Goal: Complete application form

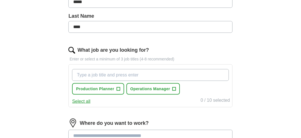
scroll to position [147, 0]
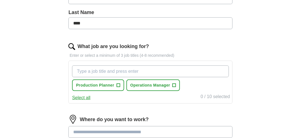
click at [74, 71] on input "What job are you looking for?" at bounding box center [150, 72] width 157 height 12
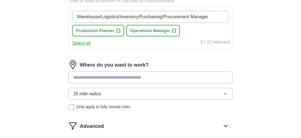
scroll to position [203, 0]
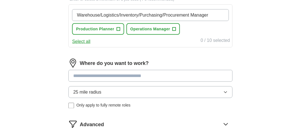
type input "Warehouse/Logistics/Inventory/Purchasing/Procurement Manager"
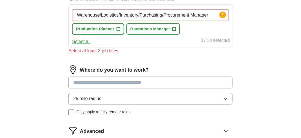
click at [73, 77] on input at bounding box center [150, 83] width 164 height 12
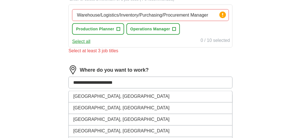
type input "**********"
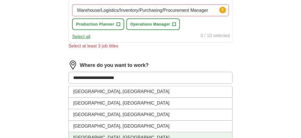
scroll to position [208, 0]
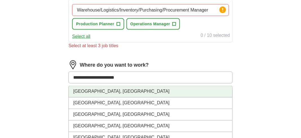
drag, startPoint x: 73, startPoint y: 77, endPoint x: 113, endPoint y: 93, distance: 43.0
click at [113, 84] on div "**********" at bounding box center [150, 78] width 164 height 12
click at [113, 93] on li "[GEOGRAPHIC_DATA], [GEOGRAPHIC_DATA]" at bounding box center [150, 92] width 163 height 12
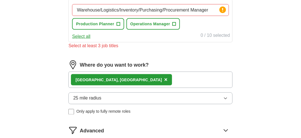
click at [113, 93] on button "25 mile radius" at bounding box center [150, 99] width 164 height 12
click at [125, 80] on div "[GEOGRAPHIC_DATA], [GEOGRAPHIC_DATA] ×" at bounding box center [150, 80] width 164 height 16
click at [76, 46] on div "Select at least 3 job titles" at bounding box center [150, 46] width 164 height 7
click at [118, 9] on input "Warehouse/Logistics/Inventory/Purchasing/Procurement Manager" at bounding box center [150, 10] width 157 height 12
click at [143, 9] on input "Warehouse/Inventory/Purchasing/Procurement Manager" at bounding box center [150, 10] width 157 height 12
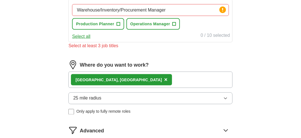
type input "Warehouse/Inventory/Procurement Manager"
click at [163, 40] on div "Warehouse/Inventory/Procurement Manager Press return to add title Production Pl…" at bounding box center [150, 20] width 164 height 43
click at [164, 77] on span "×" at bounding box center [165, 80] width 3 height 6
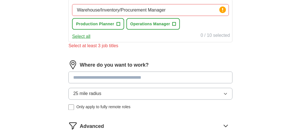
click at [76, 77] on input at bounding box center [150, 78] width 164 height 12
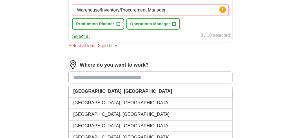
click at [76, 77] on input at bounding box center [150, 78] width 164 height 12
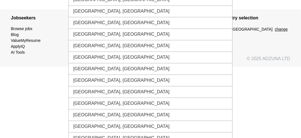
scroll to position [383, 0]
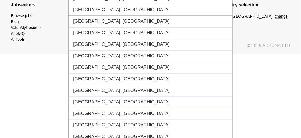
type input "**********"
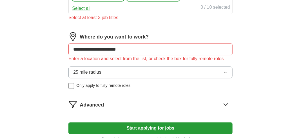
scroll to position [235, 0]
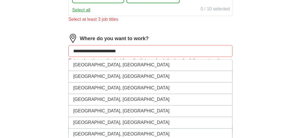
click at [136, 47] on input "**********" at bounding box center [150, 51] width 164 height 12
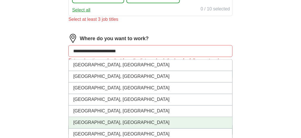
click at [91, 122] on li "[GEOGRAPHIC_DATA], [GEOGRAPHIC_DATA]" at bounding box center [150, 124] width 163 height 12
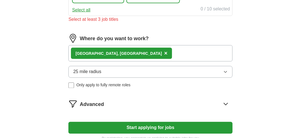
click at [129, 52] on div "[GEOGRAPHIC_DATA], [GEOGRAPHIC_DATA] ×" at bounding box center [150, 53] width 164 height 16
click at [227, 72] on icon "button" at bounding box center [226, 72] width 5 height 5
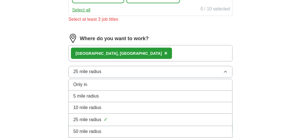
click at [227, 72] on button "25 mile radius" at bounding box center [150, 72] width 164 height 12
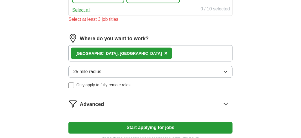
click at [227, 72] on icon "button" at bounding box center [226, 72] width 5 height 5
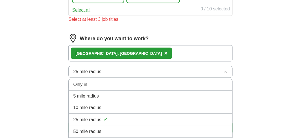
click at [204, 105] on div "10 mile radius" at bounding box center [150, 108] width 154 height 7
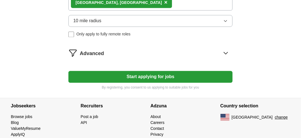
scroll to position [291, 0]
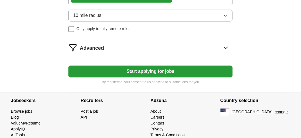
click at [174, 70] on button "Start applying for jobs" at bounding box center [150, 72] width 164 height 12
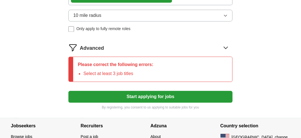
click at [140, 71] on li "Select at least 3 job titles" at bounding box center [118, 74] width 70 height 7
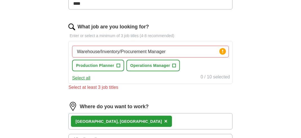
scroll to position [168, 0]
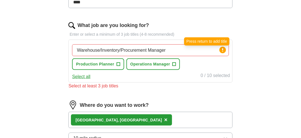
click at [226, 49] on circle at bounding box center [223, 50] width 6 height 6
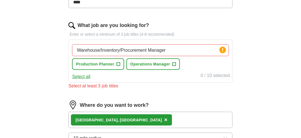
click at [172, 48] on input "Warehouse/Inventory/Procurement Manager" at bounding box center [150, 51] width 157 height 12
click at [258, 77] on div "Let ApplyIQ do the hard work of searching and applying for jobs. Just tell us w…" at bounding box center [151, 61] width 216 height 361
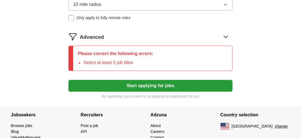
scroll to position [303, 0]
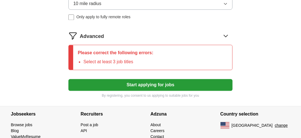
click at [173, 80] on button "Start applying for jobs" at bounding box center [150, 85] width 164 height 12
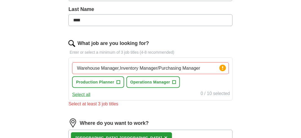
scroll to position [145, 0]
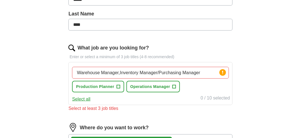
click at [205, 72] on input "Warehouse Manager,Inventory Manager/Purchasing Manager" at bounding box center [150, 73] width 157 height 12
type input "Warehouse Manager"
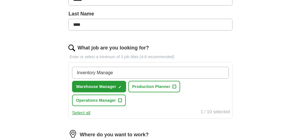
type input "Inventory Manager"
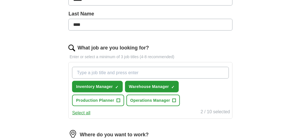
click at [149, 70] on input "What job are you looking for?" at bounding box center [150, 73] width 157 height 12
type input "Purchasing Manager"
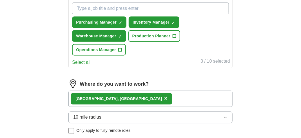
scroll to position [213, 0]
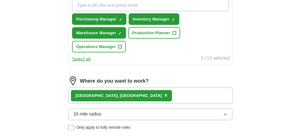
click at [136, 94] on div "[GEOGRAPHIC_DATA], [GEOGRAPHIC_DATA] ×" at bounding box center [150, 96] width 164 height 16
drag, startPoint x: 136, startPoint y: 94, endPoint x: 116, endPoint y: 93, distance: 19.7
click at [116, 93] on div "[GEOGRAPHIC_DATA], [GEOGRAPHIC_DATA] ×" at bounding box center [150, 96] width 164 height 16
click at [164, 94] on span "×" at bounding box center [165, 96] width 3 height 6
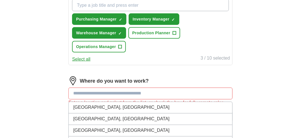
click at [79, 92] on input at bounding box center [150, 94] width 164 height 12
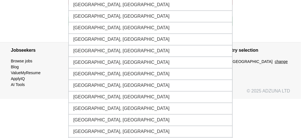
scroll to position [401, 0]
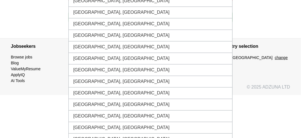
click at [276, 71] on section "Country selection USA change" at bounding box center [256, 61] width 70 height 45
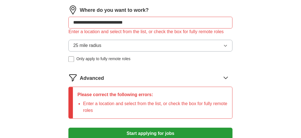
scroll to position [276, 0]
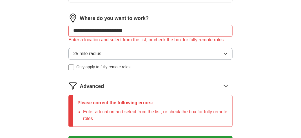
click at [120, 43] on div "**********" at bounding box center [150, 44] width 164 height 61
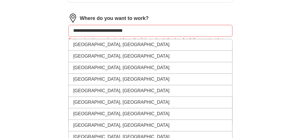
click at [141, 28] on input "**********" at bounding box center [150, 31] width 164 height 12
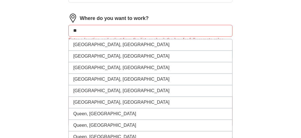
type input "*"
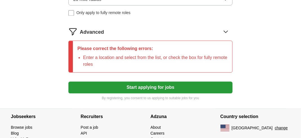
scroll to position [332, 0]
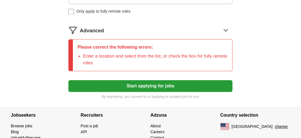
click at [109, 62] on li "Enter a location and select from the list, or check the box for fully remote ro…" at bounding box center [155, 60] width 145 height 14
click at [81, 53] on div "Please correct the following errors: Enter a location and select from the list,…" at bounding box center [152, 55] width 159 height 32
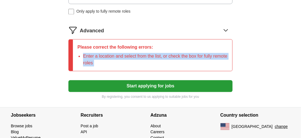
click at [81, 53] on div "Please correct the following errors: Enter a location and select from the list,…" at bounding box center [152, 55] width 159 height 32
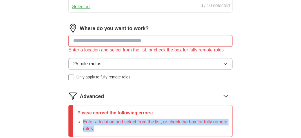
scroll to position [209, 0]
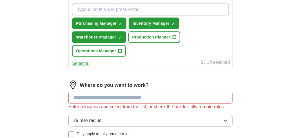
click at [72, 93] on input at bounding box center [150, 98] width 164 height 12
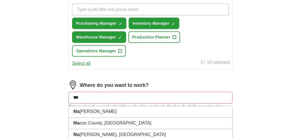
type input "****"
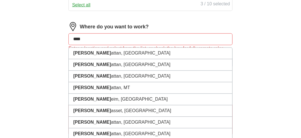
scroll to position [273, 0]
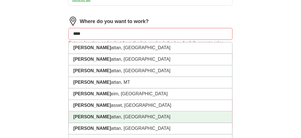
click at [94, 116] on li "[PERSON_NAME] attan, [GEOGRAPHIC_DATA]" at bounding box center [150, 118] width 163 height 12
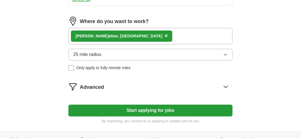
click at [142, 33] on div "[PERSON_NAME] attan, [GEOGRAPHIC_DATA] ×" at bounding box center [150, 36] width 164 height 16
click at [142, 112] on button "Start applying for jobs" at bounding box center [150, 111] width 164 height 12
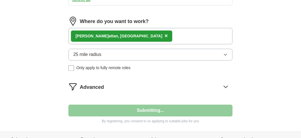
select select "**"
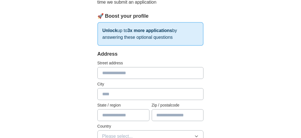
scroll to position [90, 0]
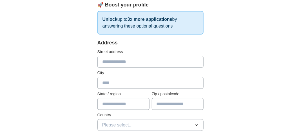
click at [104, 60] on input "text" at bounding box center [151, 62] width 107 height 12
type input "**********"
click at [103, 84] on input "text" at bounding box center [151, 83] width 107 height 12
type input "********"
click at [107, 105] on input "text" at bounding box center [124, 104] width 52 height 12
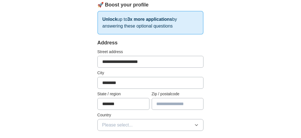
type input "*******"
click at [160, 106] on input "text" at bounding box center [178, 104] width 52 height 12
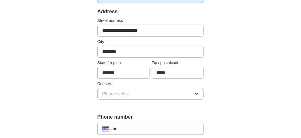
scroll to position [124, 0]
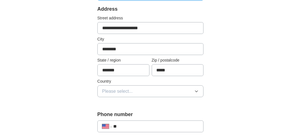
type input "*****"
click at [198, 91] on icon "button" at bounding box center [196, 91] width 5 height 5
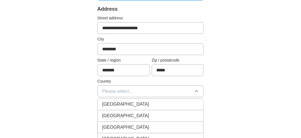
click at [131, 113] on div "[GEOGRAPHIC_DATA]" at bounding box center [150, 116] width 97 height 7
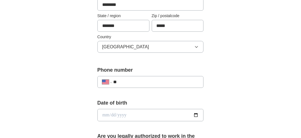
scroll to position [169, 0]
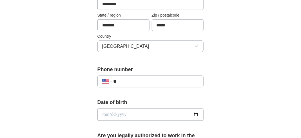
click at [133, 79] on input "**" at bounding box center [157, 81] width 86 height 7
type input "**********"
click at [123, 113] on input "date" at bounding box center [151, 115] width 107 height 12
click at [103, 114] on input "date" at bounding box center [151, 115] width 107 height 12
type input "**********"
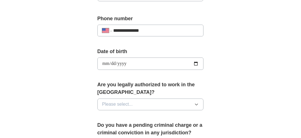
scroll to position [226, 0]
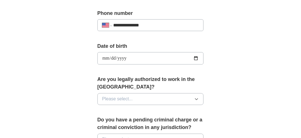
click at [200, 97] on button "Please select..." at bounding box center [151, 100] width 107 height 12
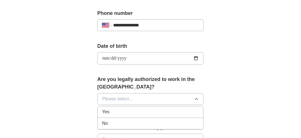
click at [104, 110] on span "Yes" at bounding box center [105, 112] width 7 height 7
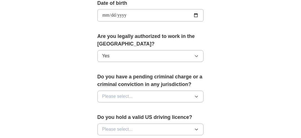
scroll to position [271, 0]
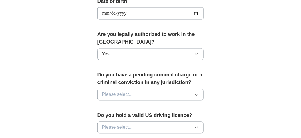
click at [196, 94] on icon "button" at bounding box center [196, 95] width 5 height 5
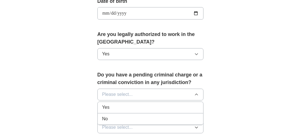
click at [107, 118] on span "No" at bounding box center [105, 119] width 6 height 7
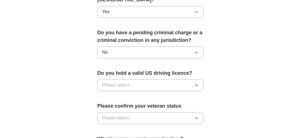
scroll to position [316, 0]
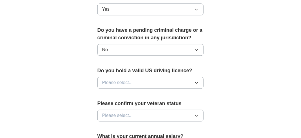
click at [195, 81] on icon "button" at bounding box center [196, 83] width 5 height 5
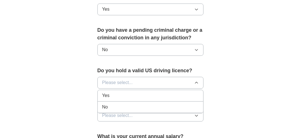
click at [113, 108] on div "No" at bounding box center [150, 107] width 97 height 7
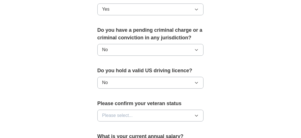
click at [197, 114] on icon "button" at bounding box center [196, 116] width 5 height 5
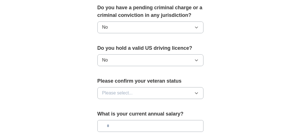
scroll to position [350, 0]
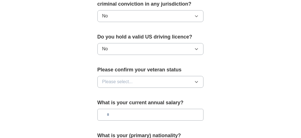
click at [198, 80] on icon "button" at bounding box center [196, 82] width 5 height 5
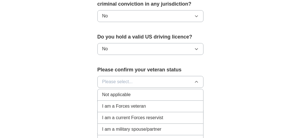
click at [133, 92] on div "Not applicable" at bounding box center [150, 95] width 97 height 7
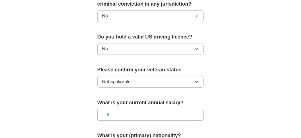
click at [122, 112] on input "text" at bounding box center [151, 115] width 107 height 12
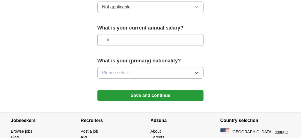
scroll to position [428, 0]
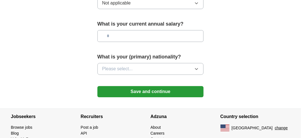
click at [197, 67] on icon "button" at bounding box center [196, 69] width 5 height 5
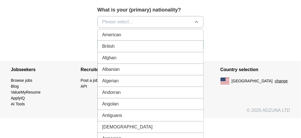
scroll to position [452, 0]
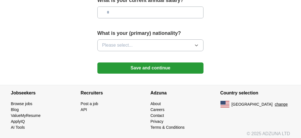
click at [196, 43] on icon "button" at bounding box center [196, 45] width 5 height 5
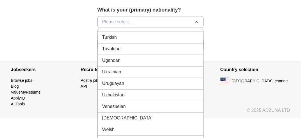
scroll to position [2094, 0]
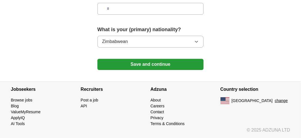
scroll to position [452, 0]
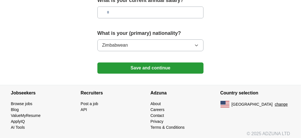
click at [140, 68] on button "Save and continue" at bounding box center [151, 68] width 107 height 11
